Goal: Transaction & Acquisition: Register for event/course

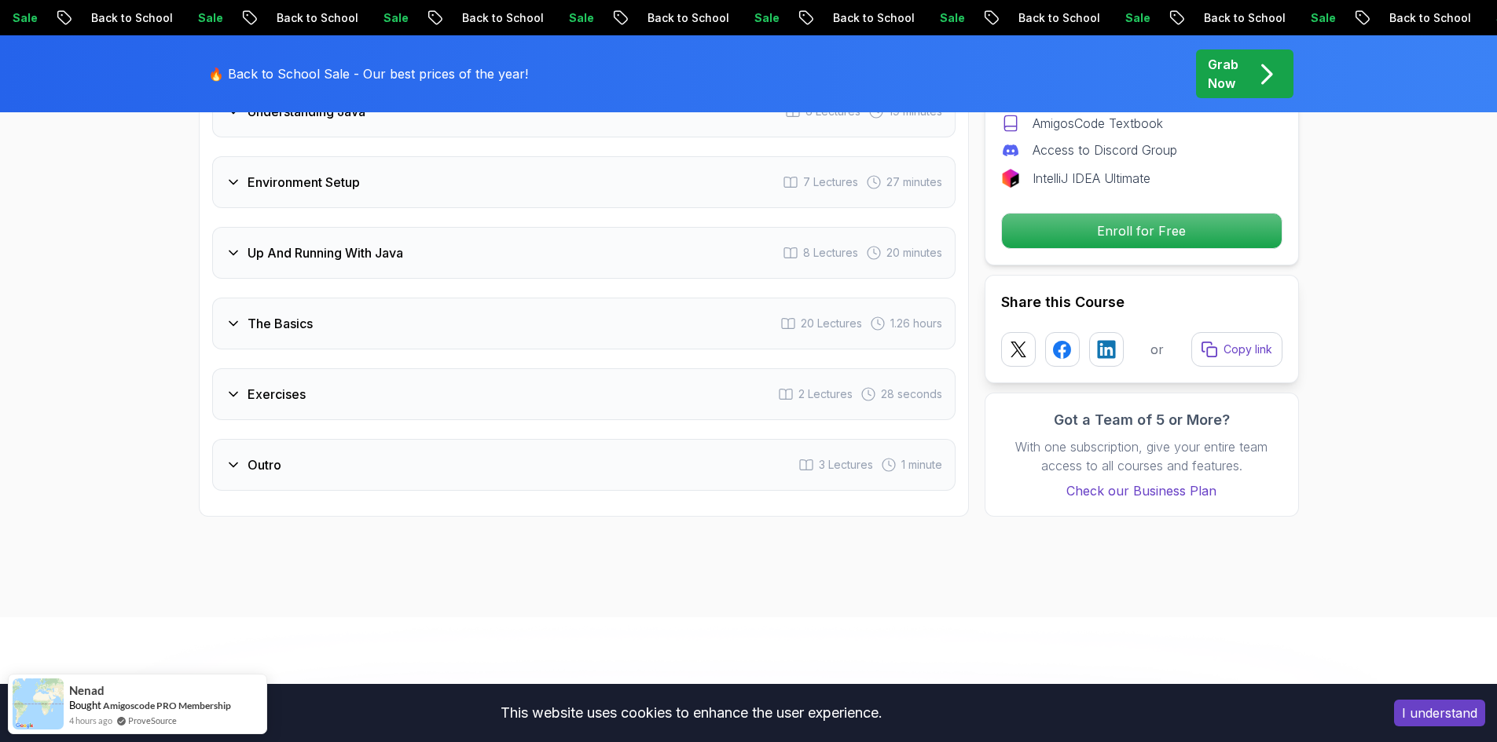
scroll to position [2593, 0]
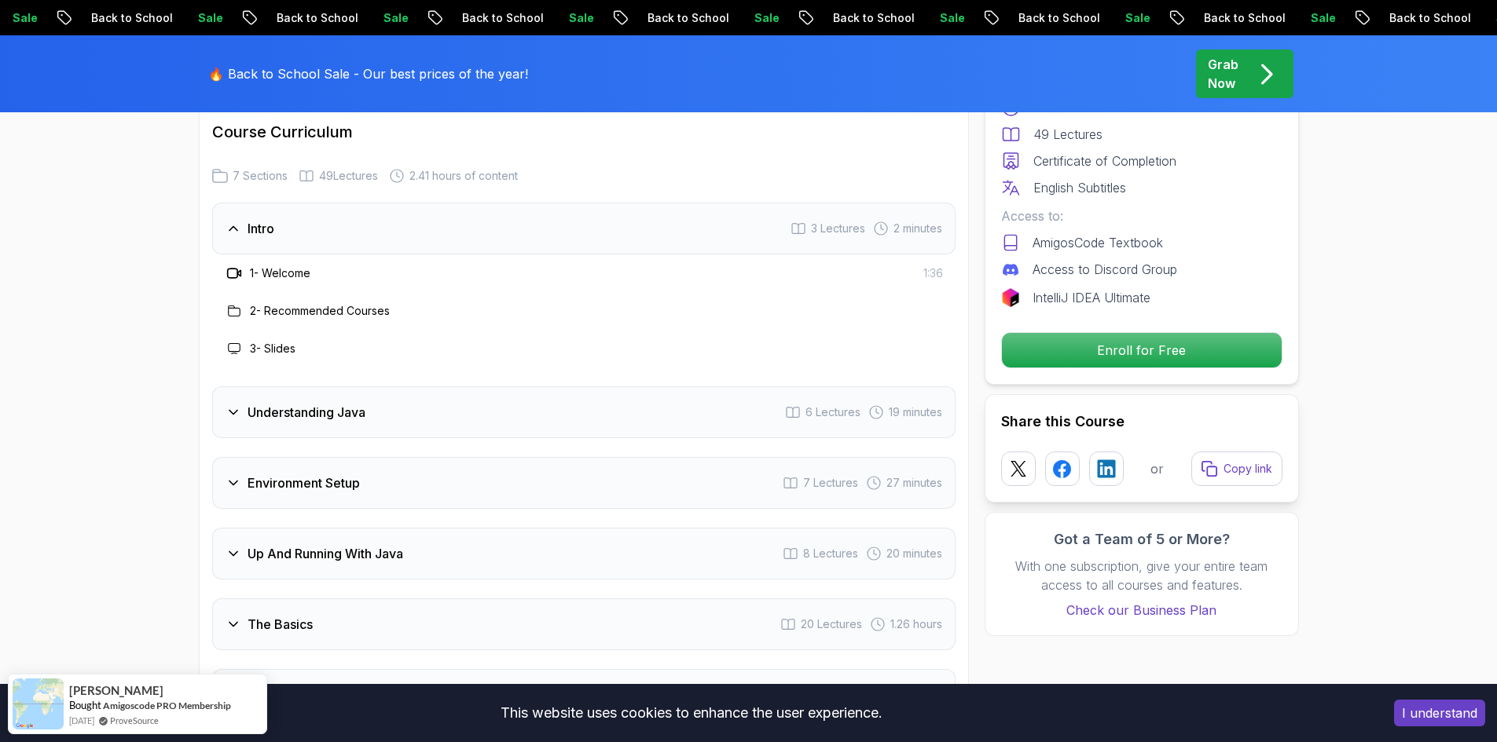
scroll to position [2279, 0]
click at [238, 404] on icon at bounding box center [233, 412] width 16 height 16
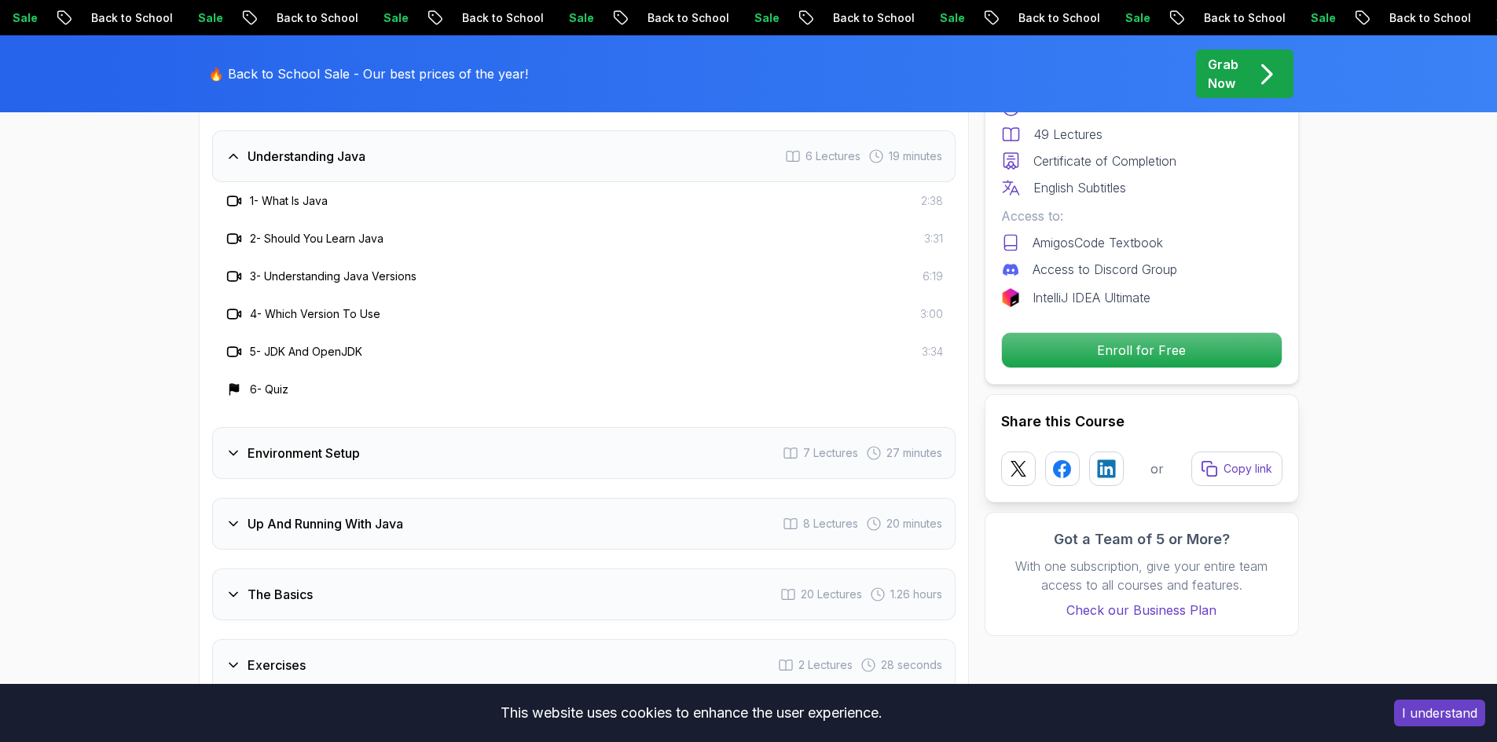
scroll to position [2436, 0]
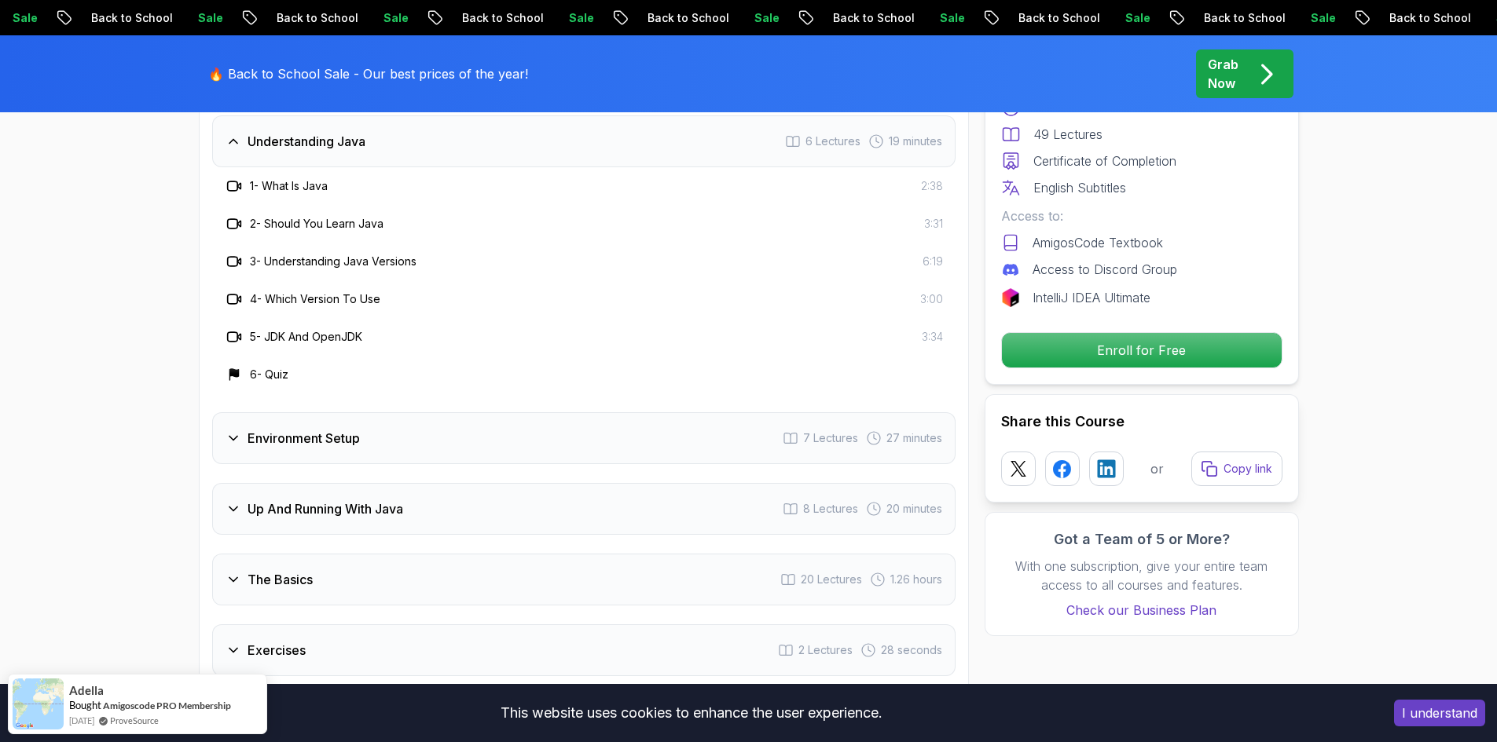
click at [230, 431] on icon at bounding box center [233, 439] width 16 height 16
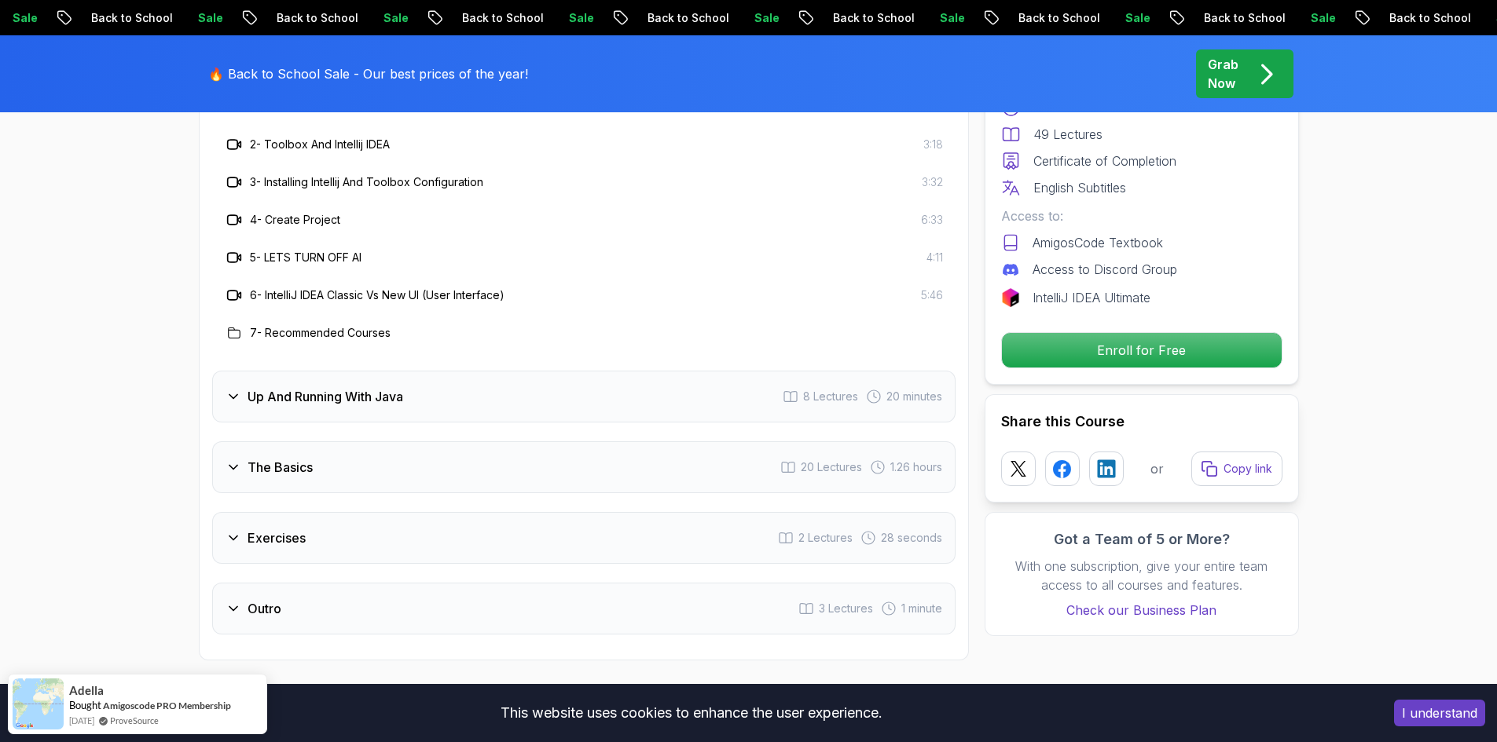
scroll to position [2593, 0]
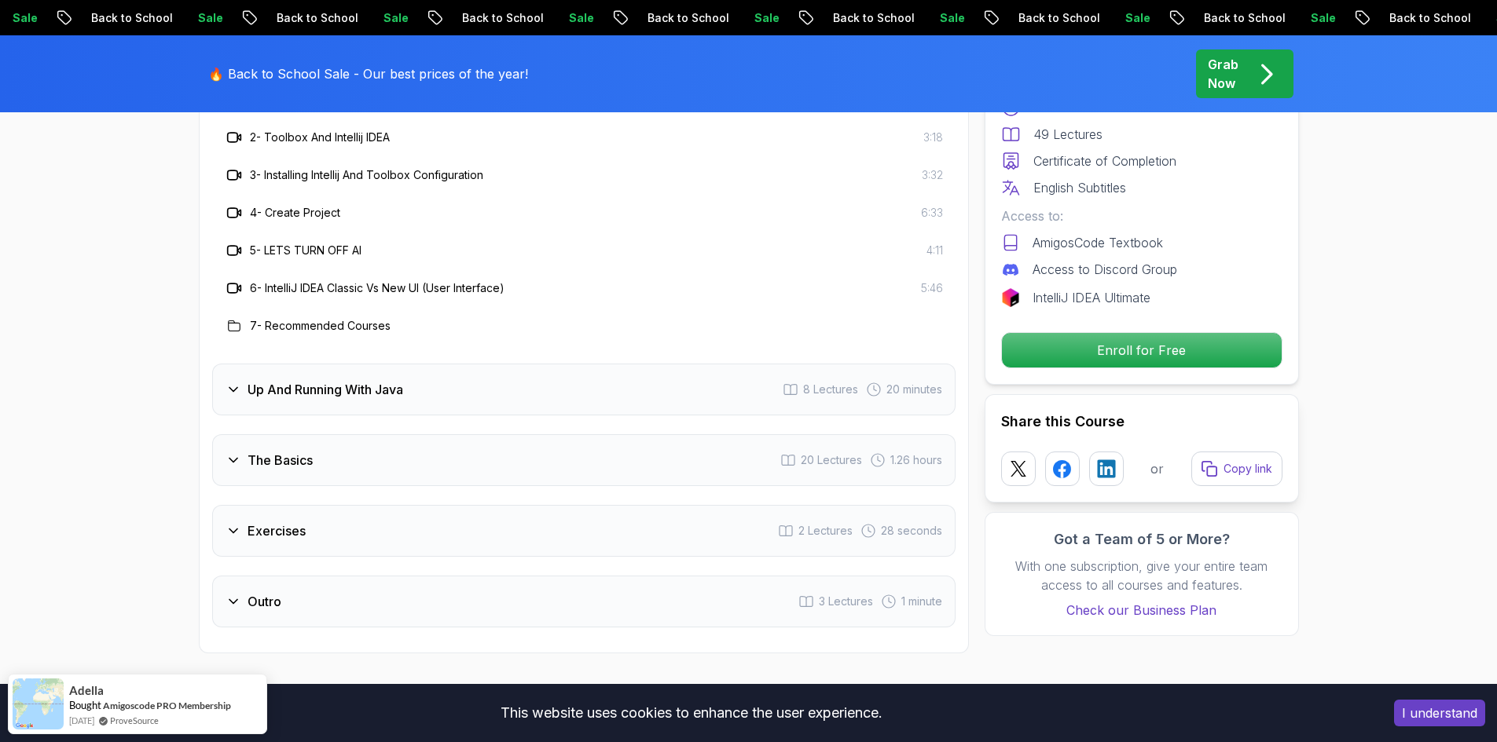
click at [232, 382] on icon at bounding box center [233, 390] width 16 height 16
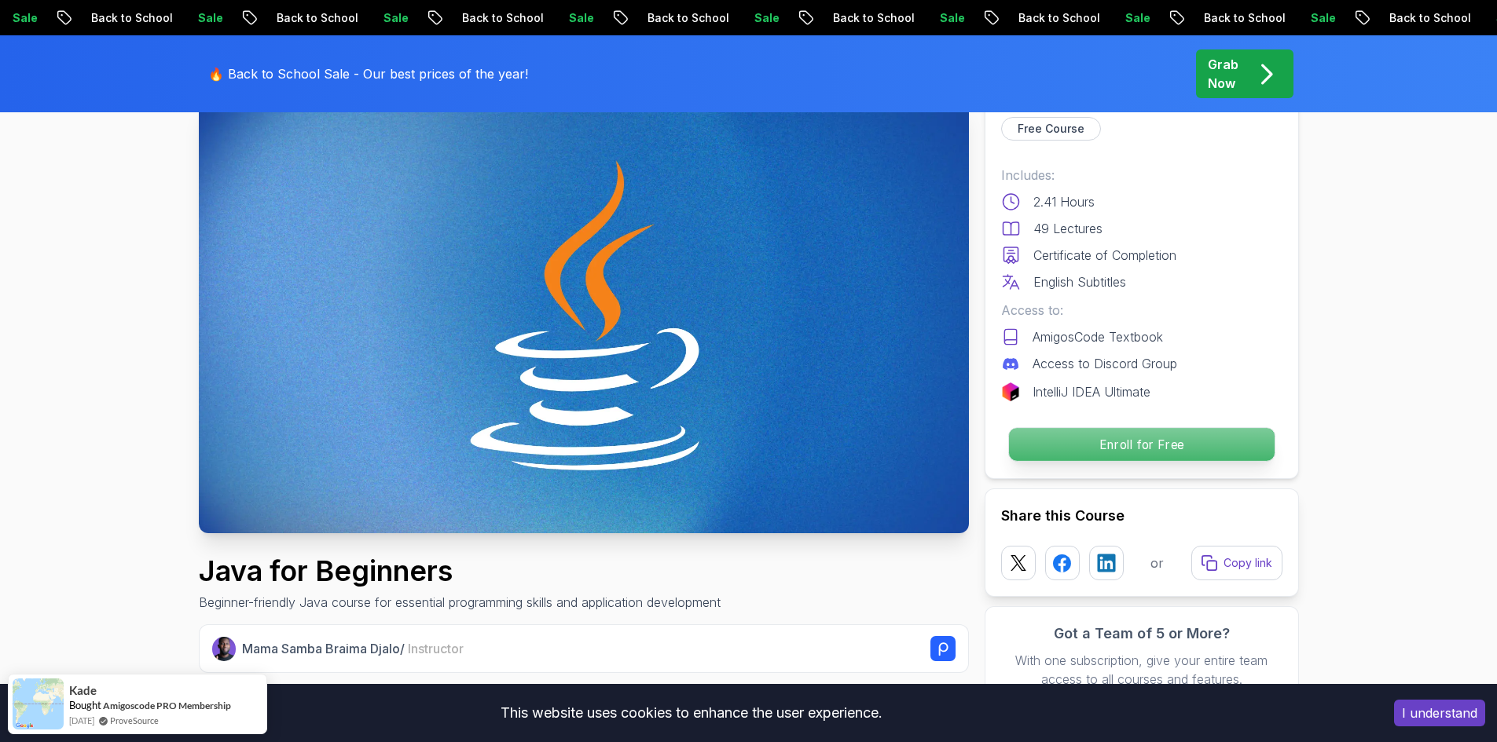
scroll to position [79, 0]
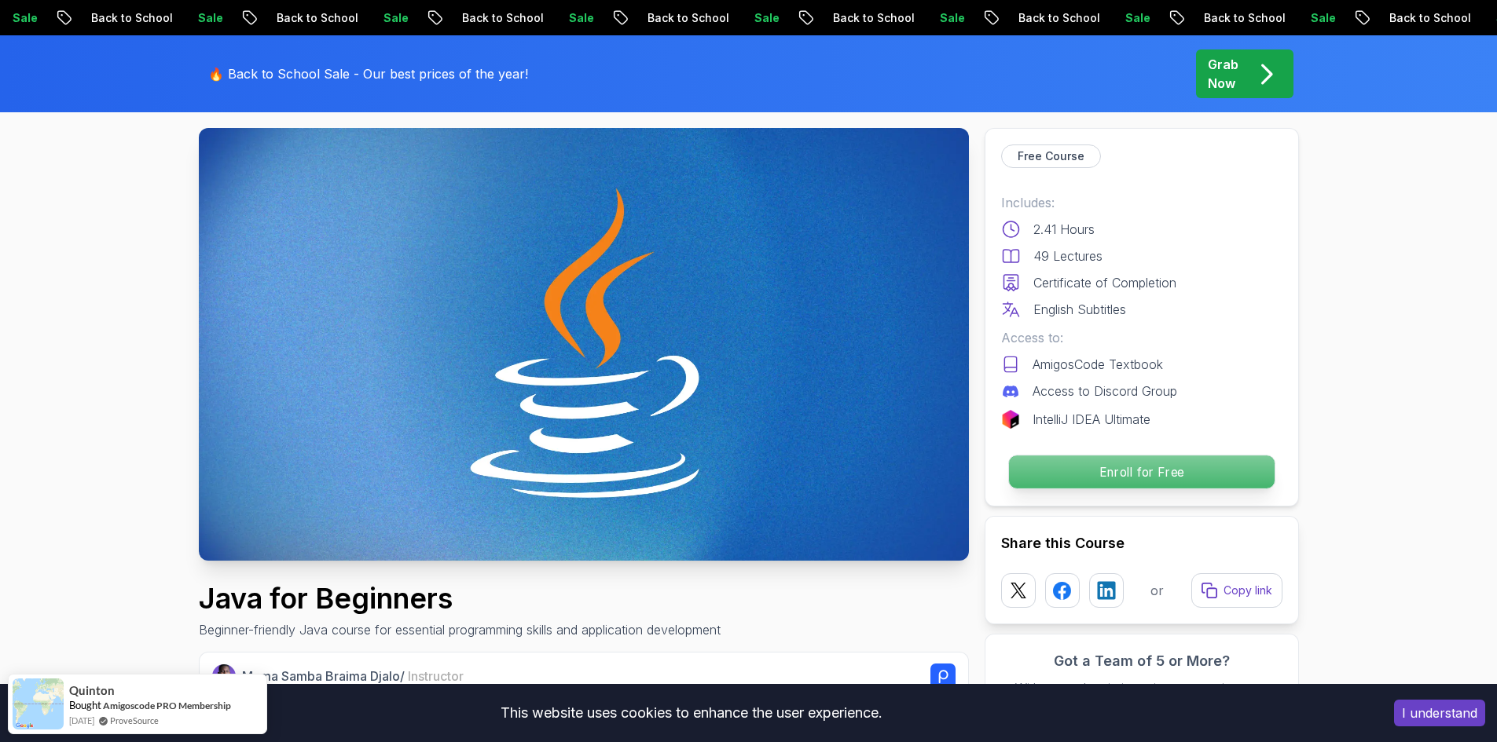
click at [1061, 468] on p "Enroll for Free" at bounding box center [1141, 472] width 266 height 33
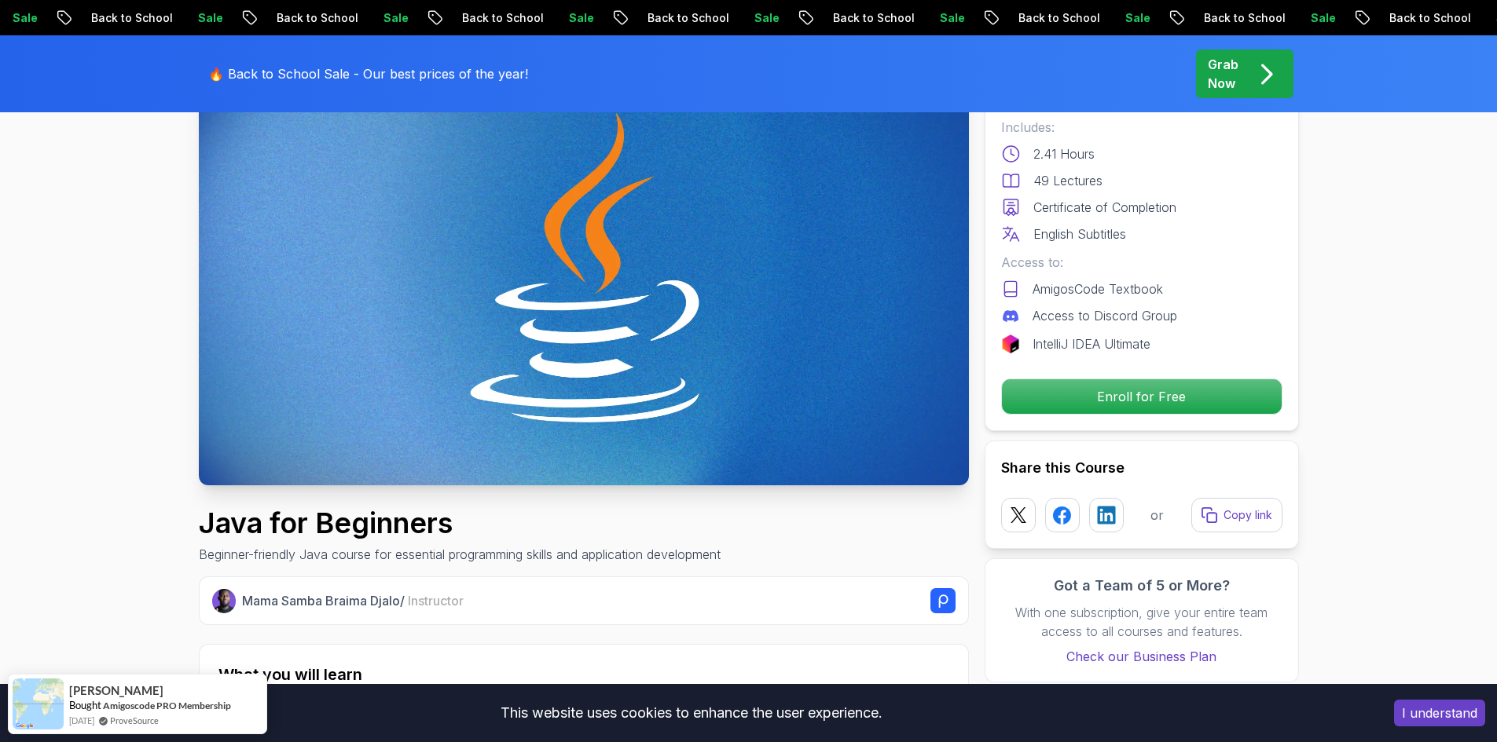
scroll to position [0, 0]
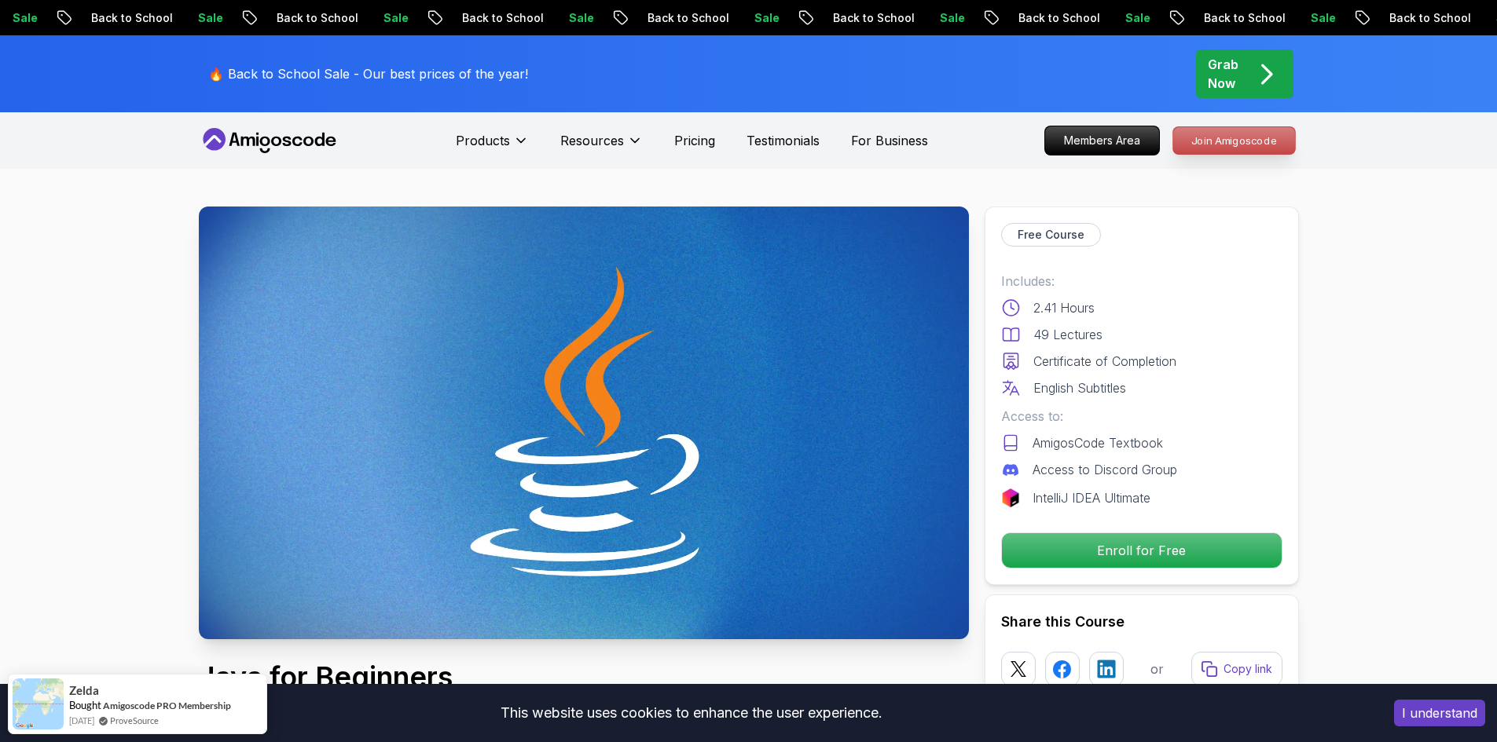
click at [1202, 144] on p "Join Amigoscode" at bounding box center [1234, 140] width 122 height 27
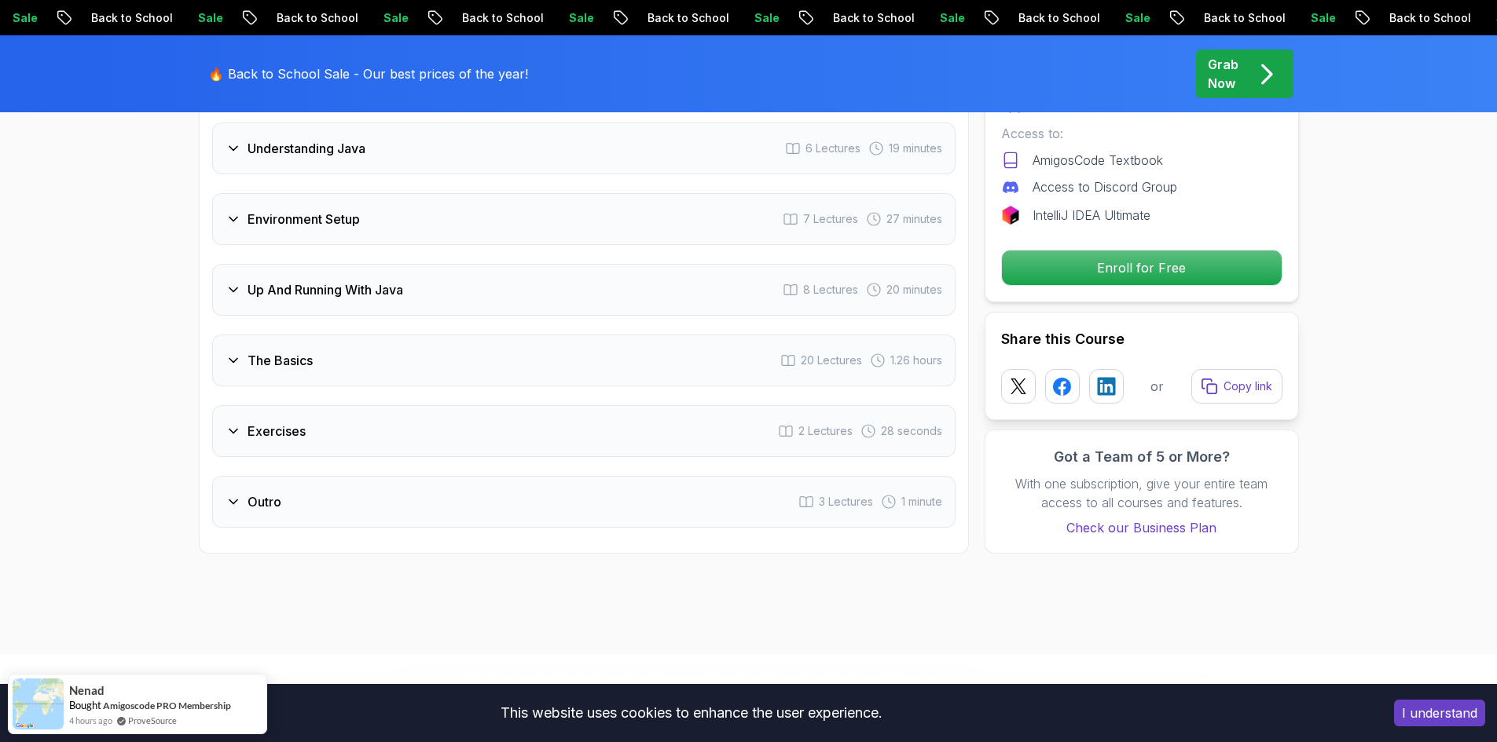
scroll to position [2514, 0]
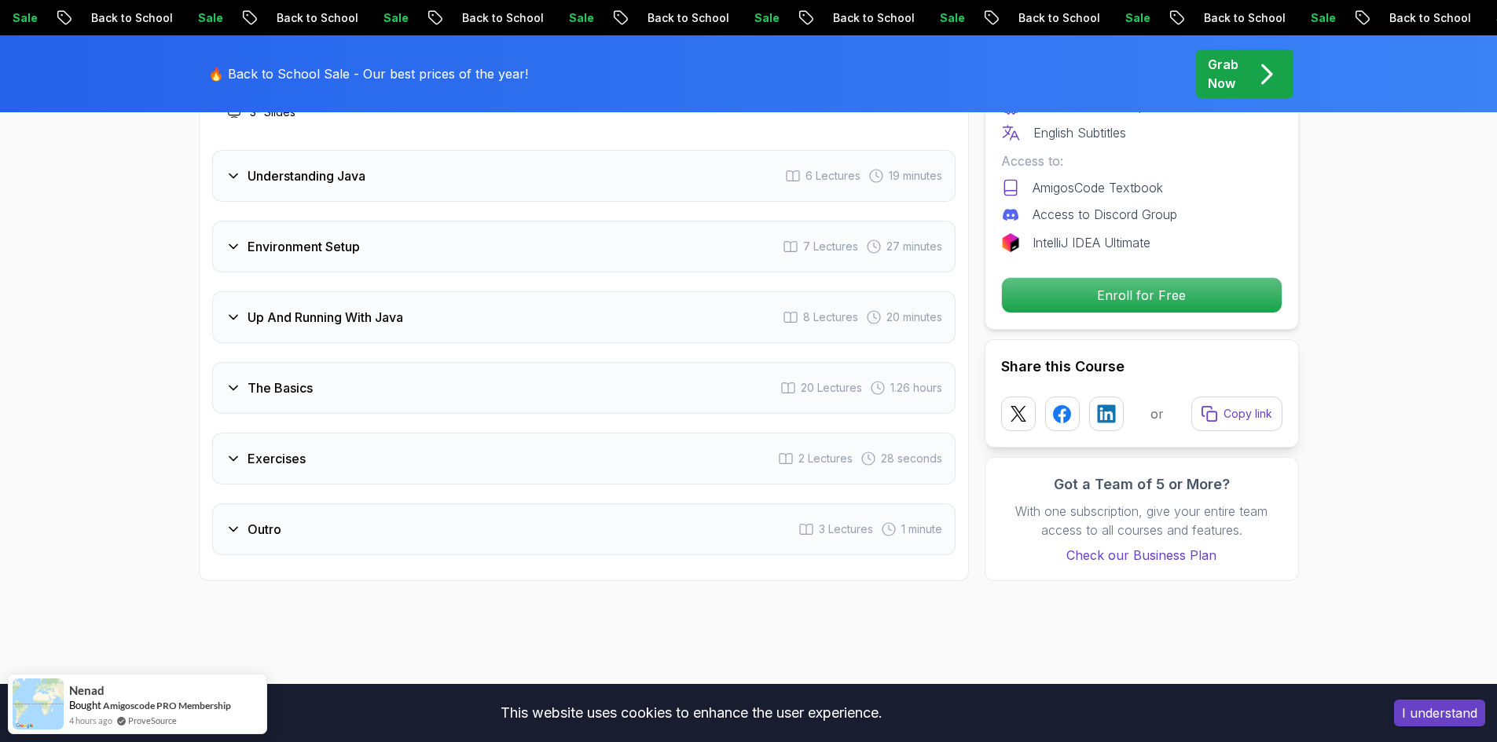
click at [233, 380] on icon at bounding box center [233, 388] width 16 height 16
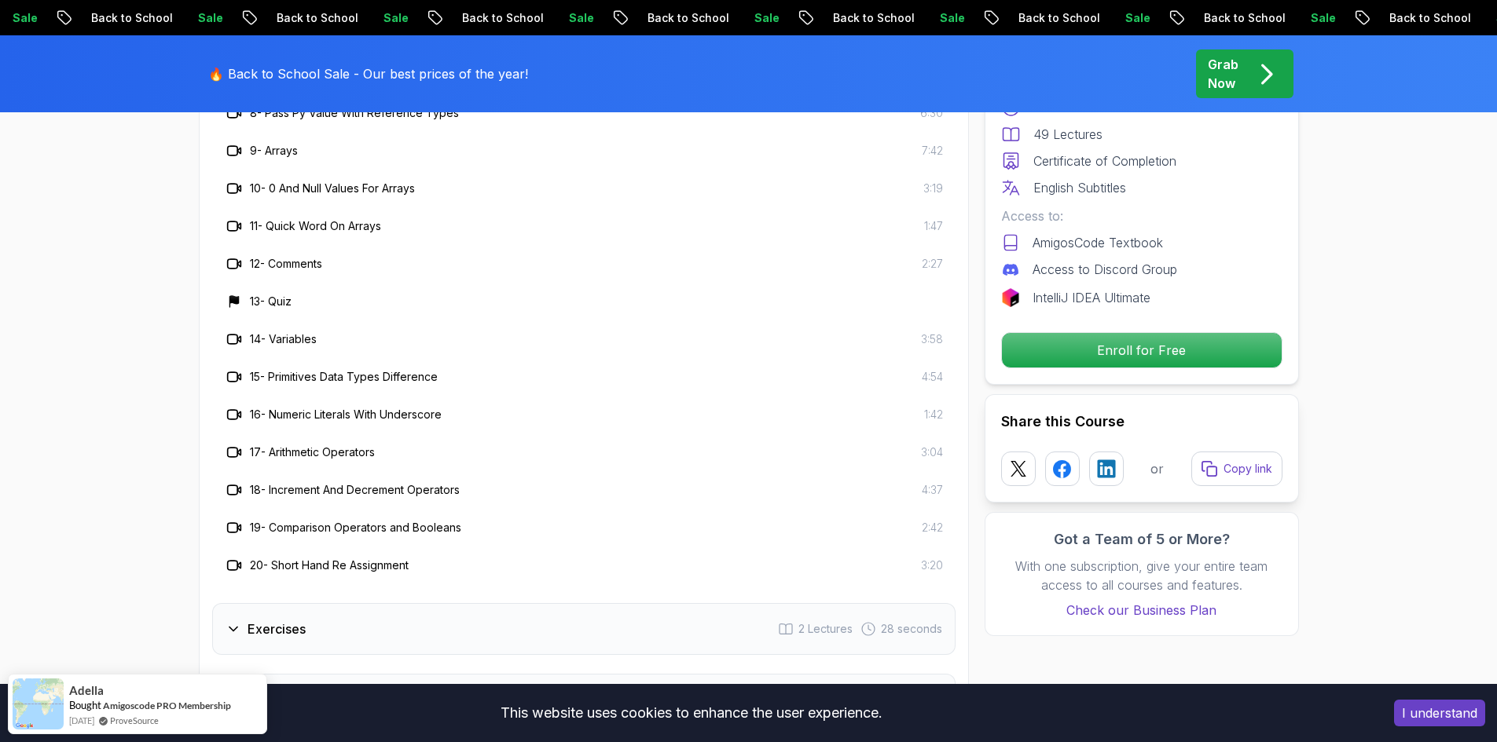
scroll to position [2986, 0]
click at [234, 627] on icon at bounding box center [233, 629] width 8 height 4
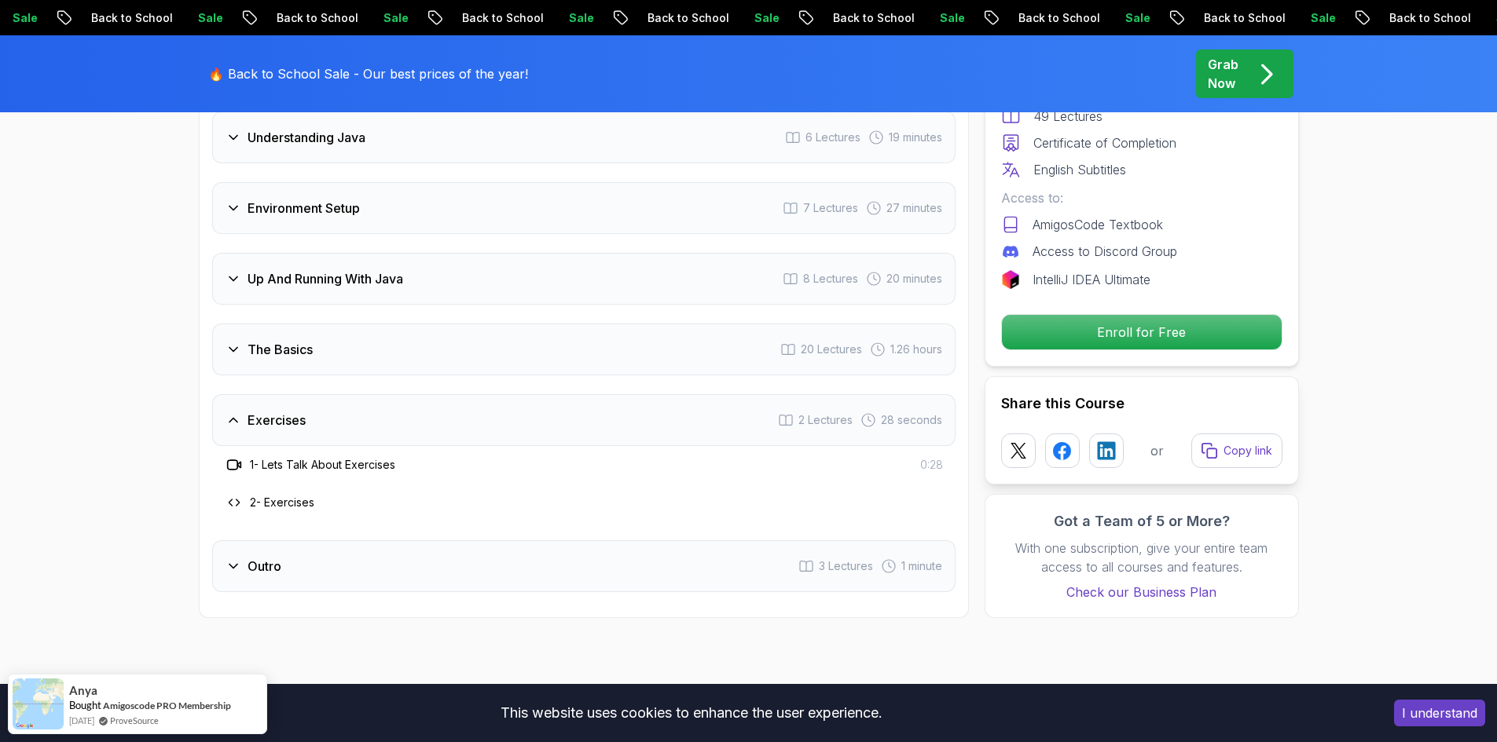
scroll to position [2436, 0]
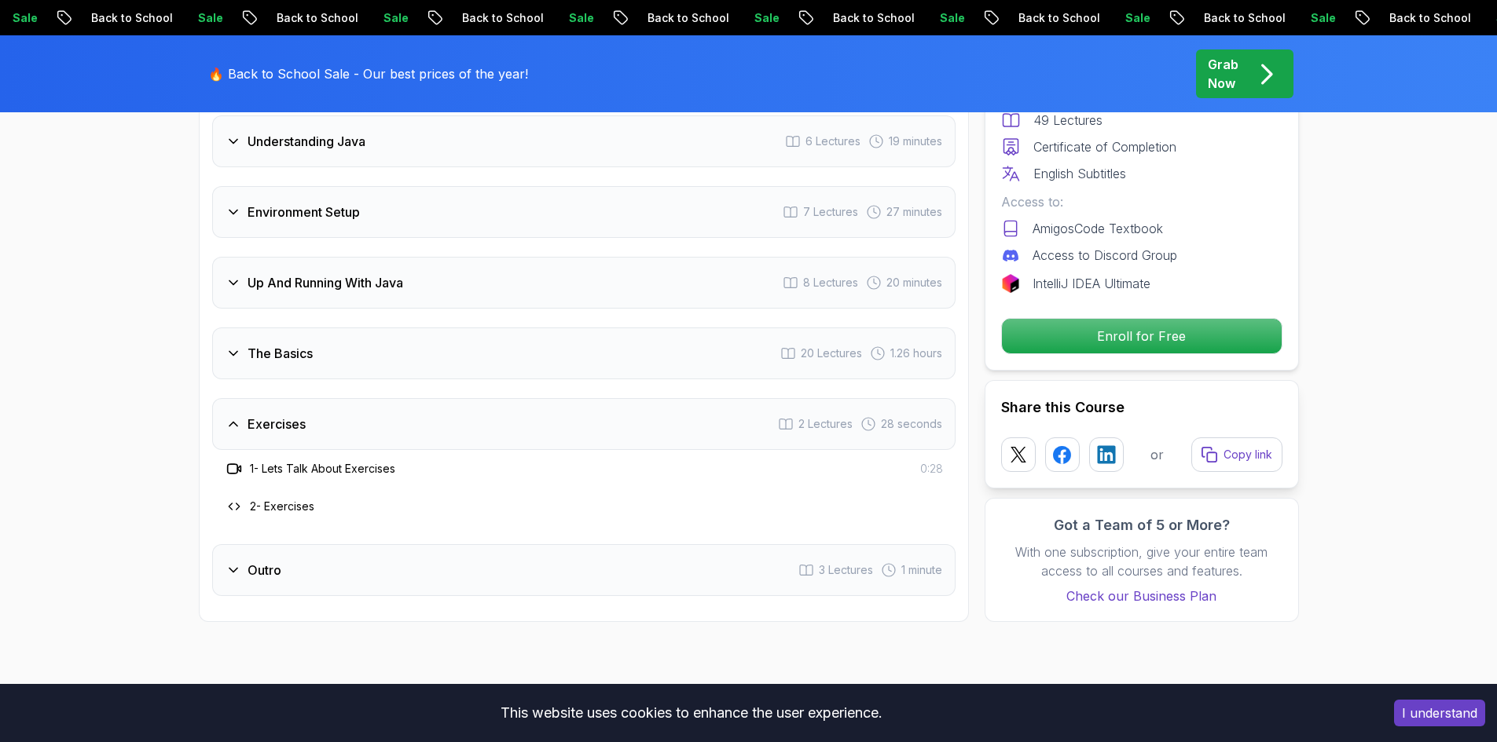
click at [240, 500] on icon at bounding box center [234, 506] width 13 height 13
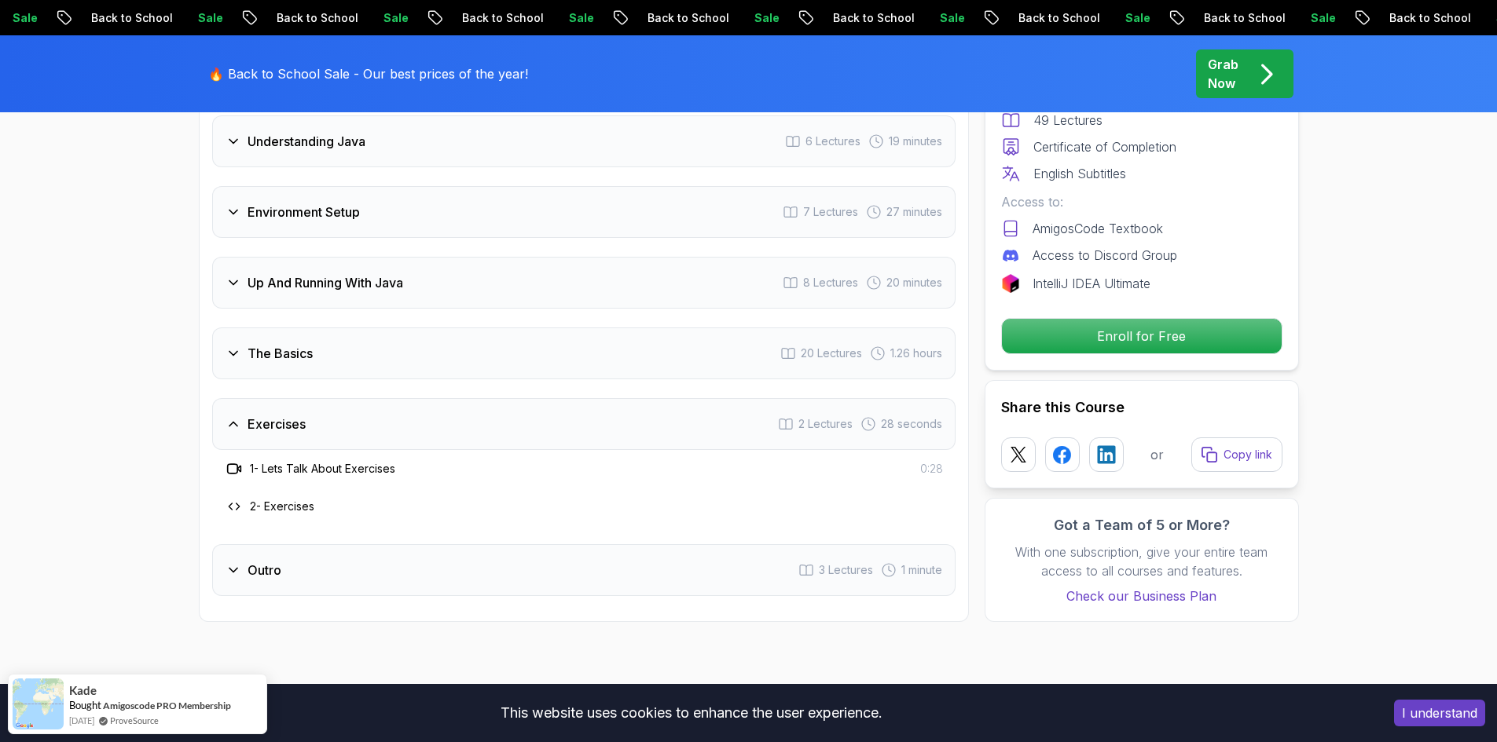
click at [231, 563] on icon at bounding box center [233, 571] width 16 height 16
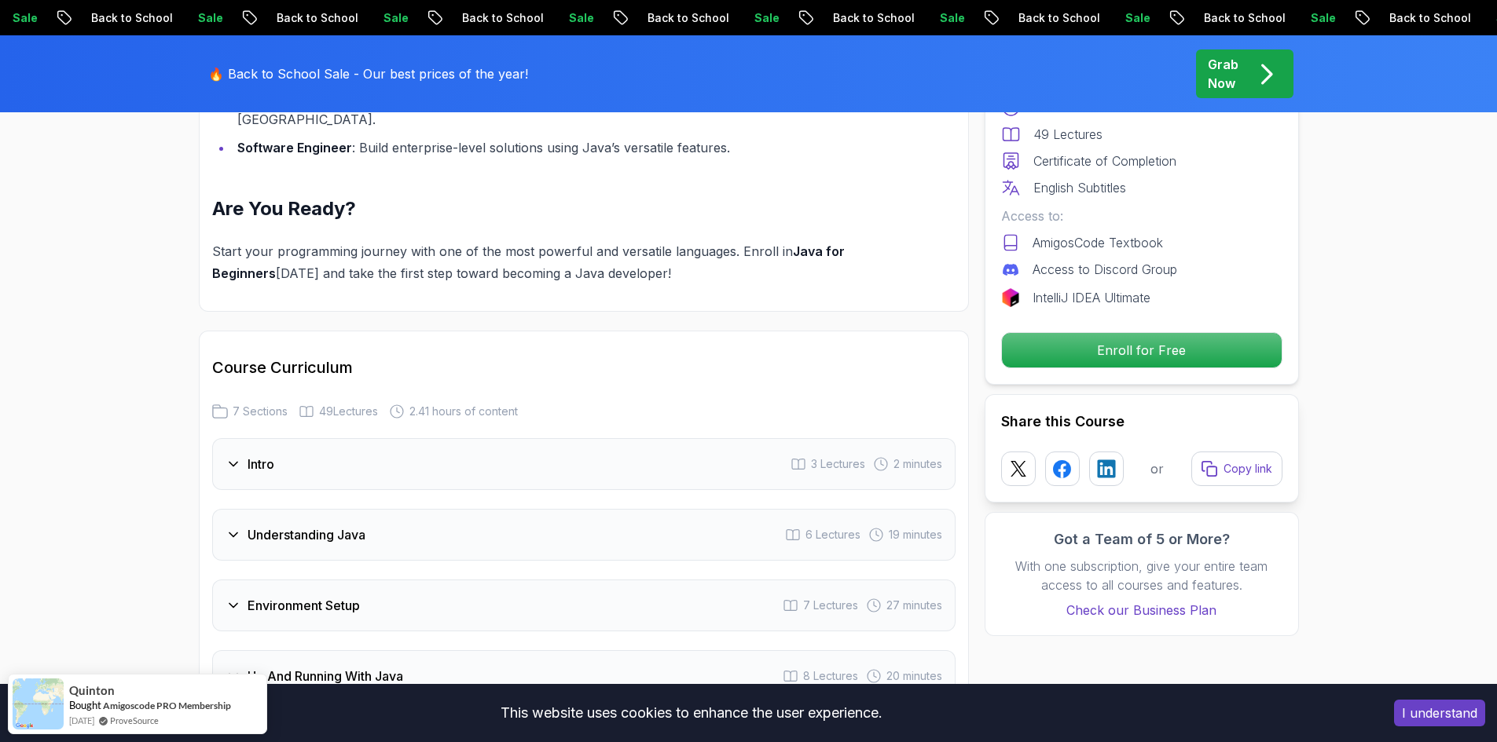
scroll to position [1807, 0]
